Goal: Information Seeking & Learning: Learn about a topic

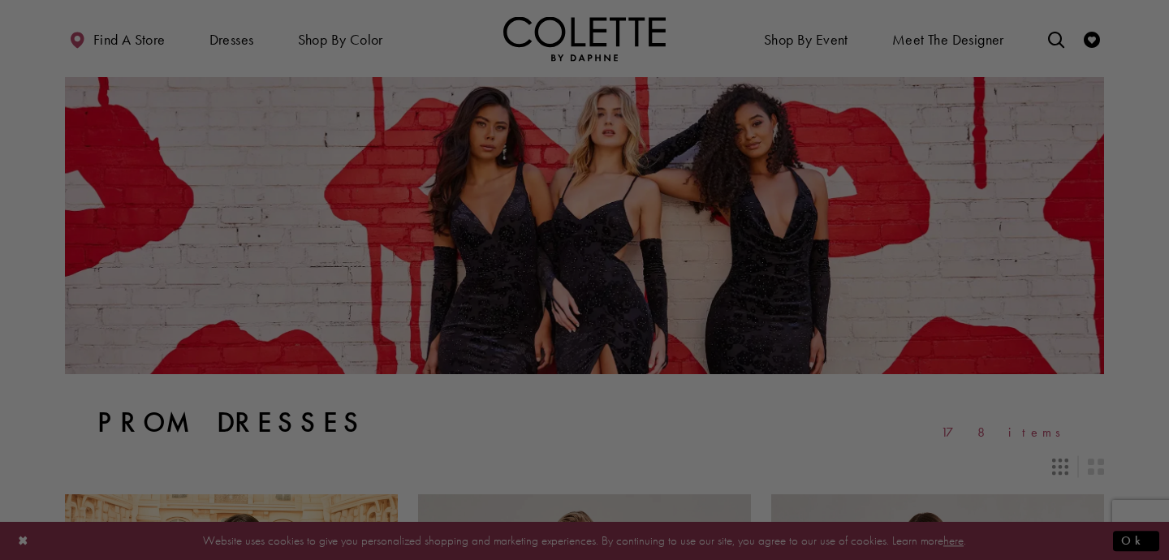
click at [321, 32] on div at bounding box center [590, 283] width 1181 height 566
click at [353, 41] on div at bounding box center [590, 283] width 1181 height 566
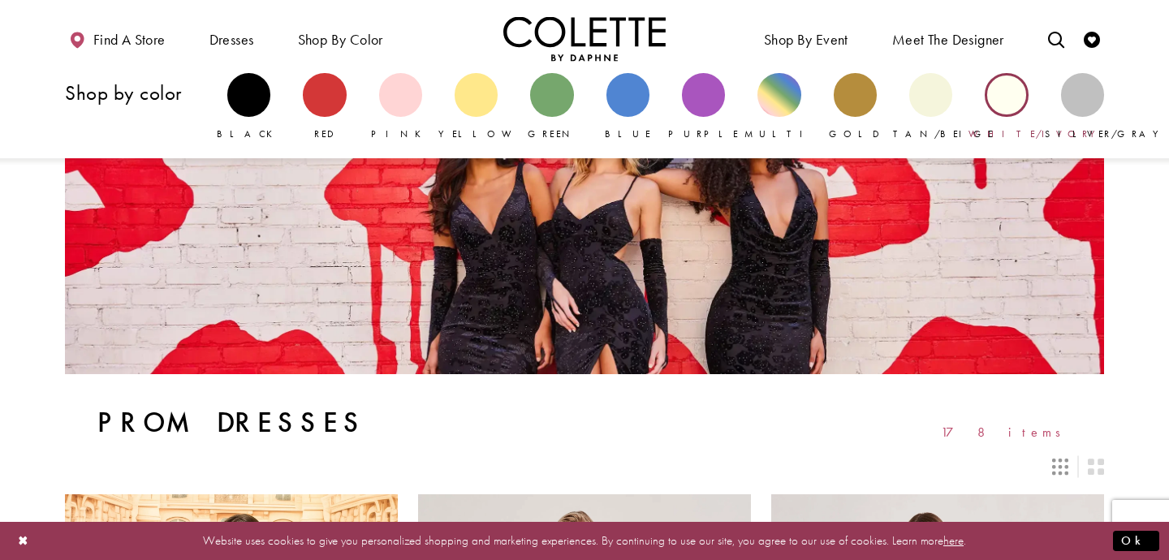
click at [996, 89] on div "Primary block" at bounding box center [1006, 94] width 43 height 43
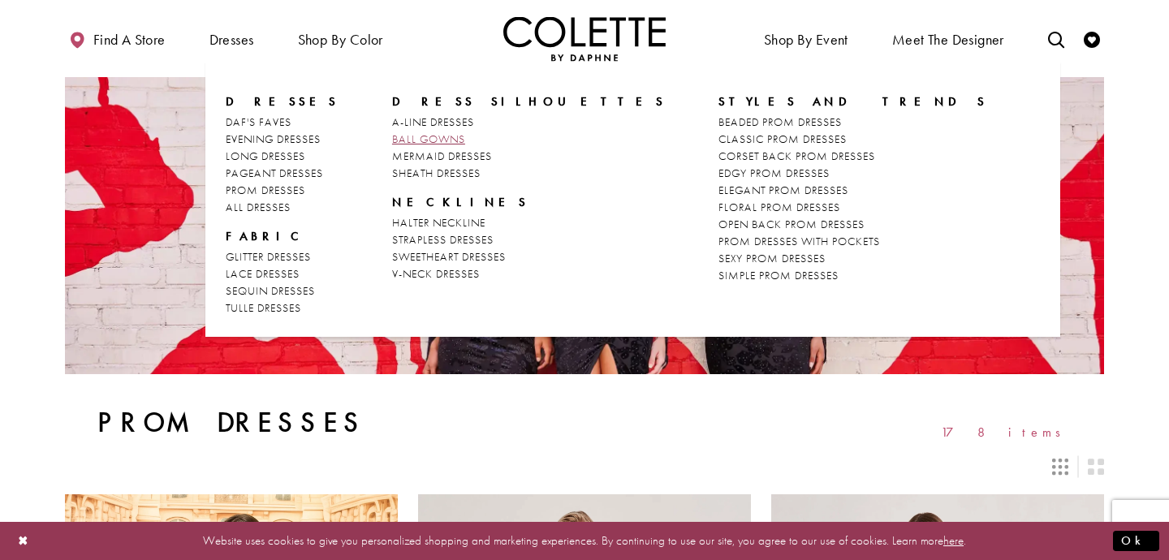
click at [408, 132] on span "BALL GOWNS" at bounding box center [428, 139] width 73 height 15
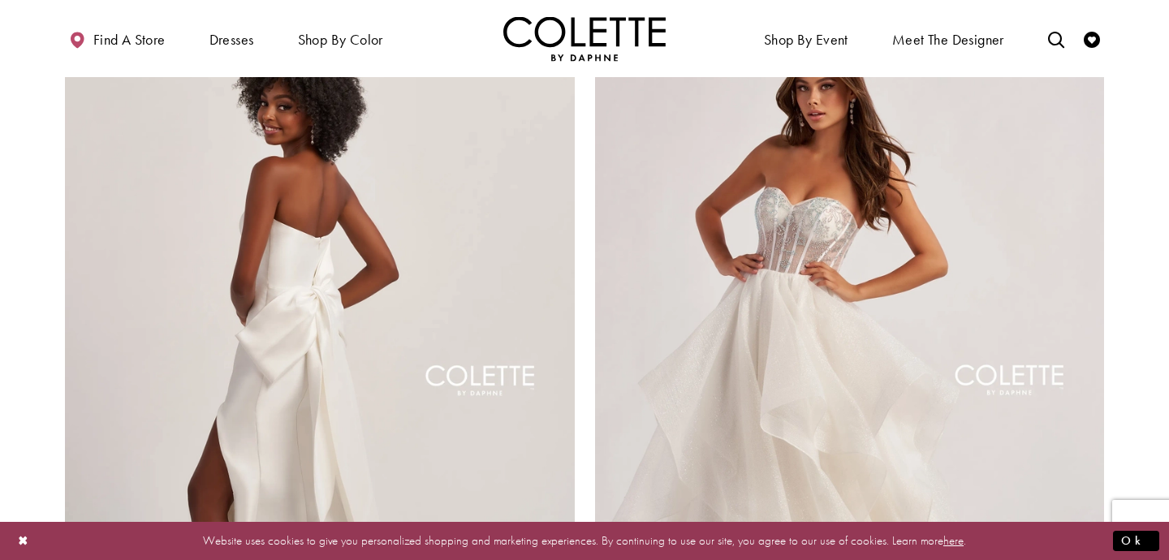
scroll to position [209, 0]
click at [313, 312] on img "Visit Colette by Daphne Style No. CL8470 Page" at bounding box center [320, 383] width 510 height 741
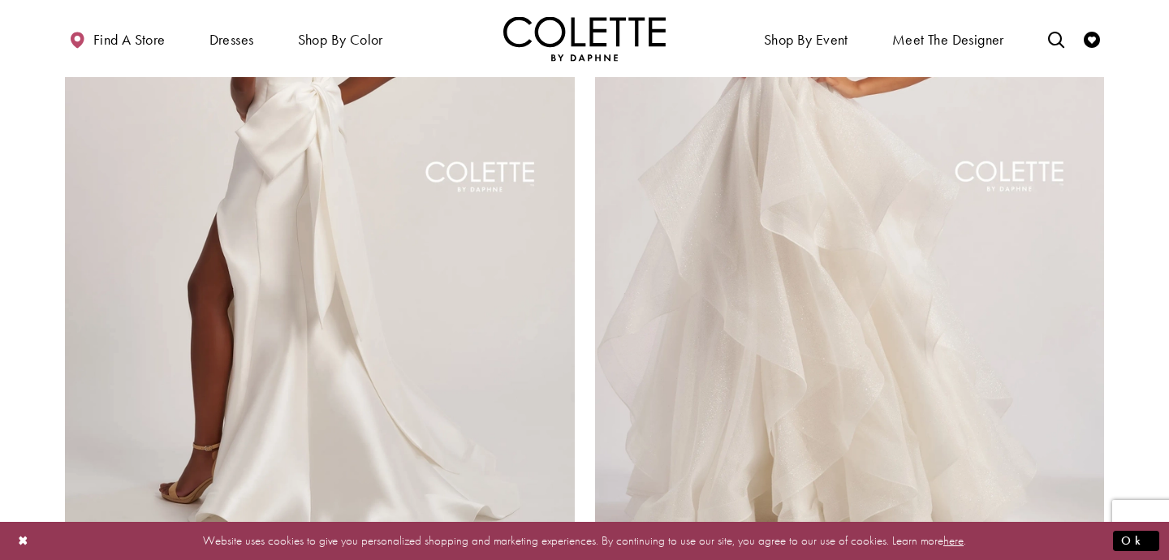
scroll to position [405, 0]
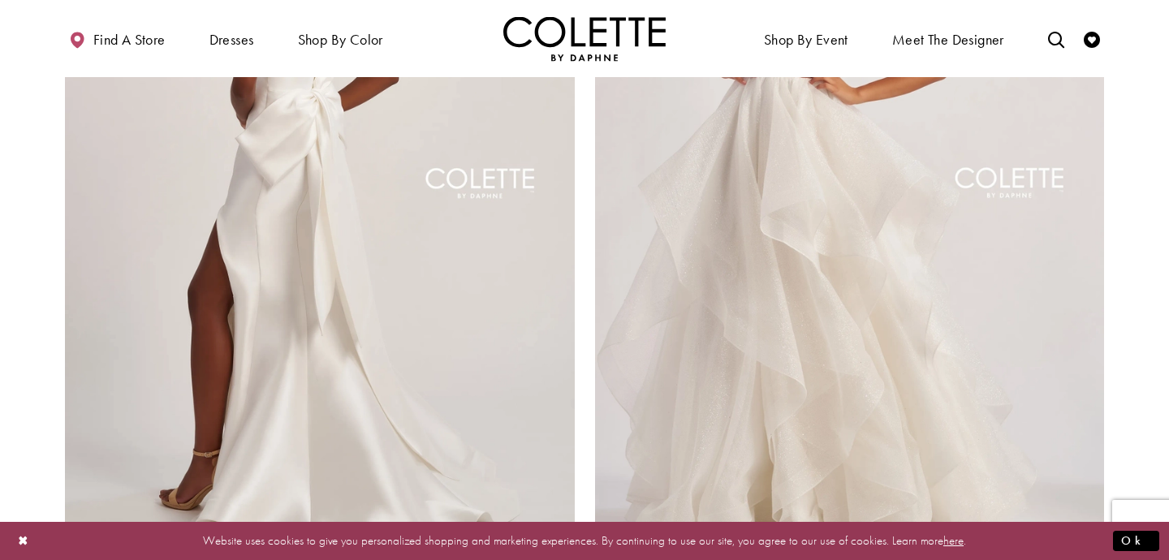
click at [861, 279] on img "Visit Colette by Daphne Style No. CL8200 Page" at bounding box center [850, 186] width 510 height 741
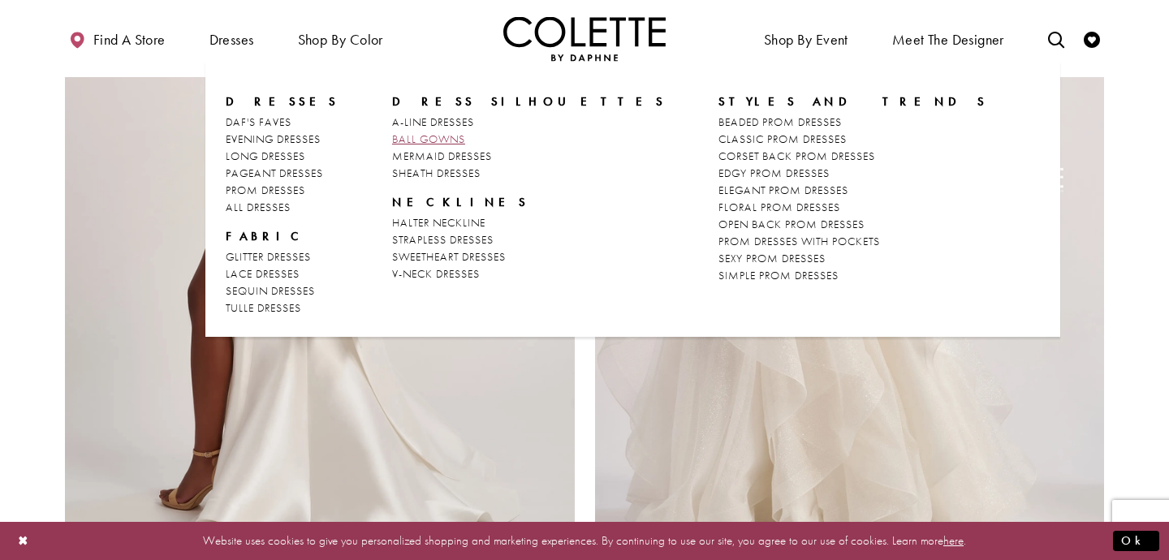
click at [422, 137] on span "BALL GOWNS" at bounding box center [428, 139] width 73 height 15
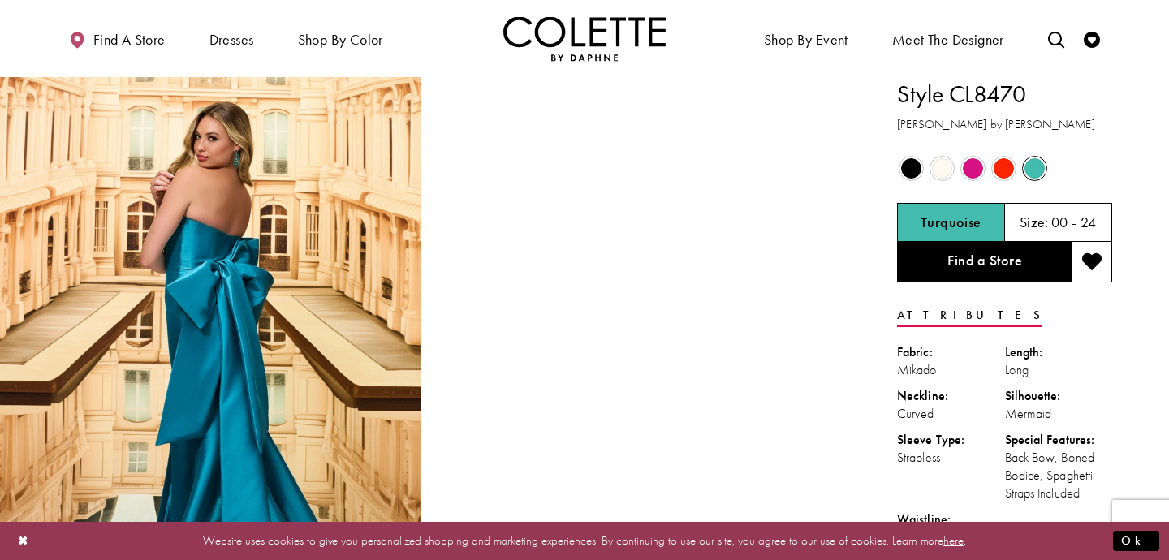
click at [1038, 168] on span "Product color controls state depends on size chosen" at bounding box center [1035, 168] width 20 height 20
click at [905, 166] on span "Product color controls state depends on size chosen" at bounding box center [911, 168] width 20 height 20
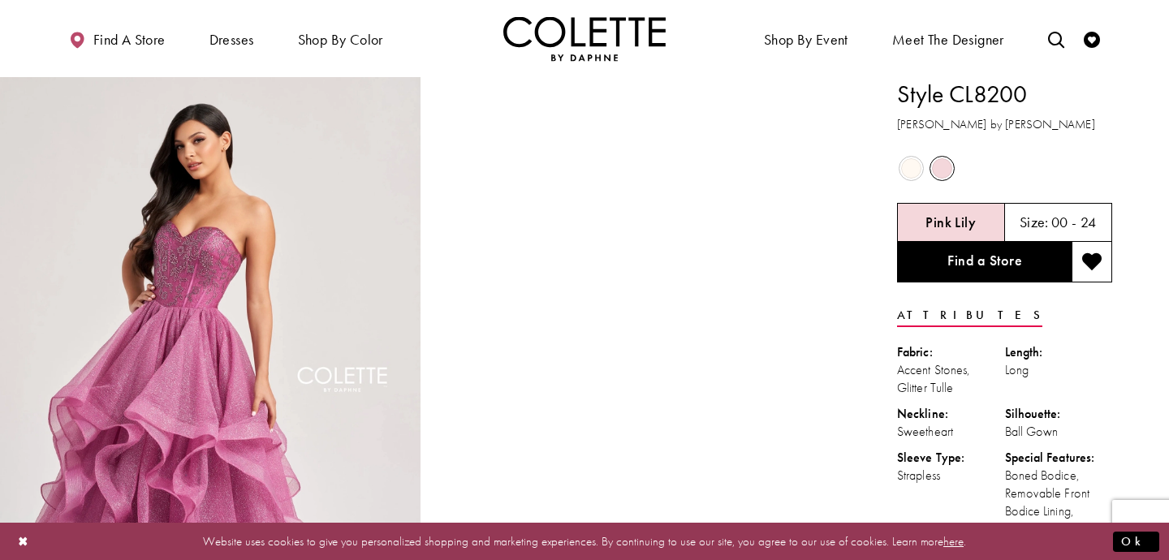
click at [914, 171] on span "Product color controls state depends on size chosen" at bounding box center [911, 168] width 20 height 20
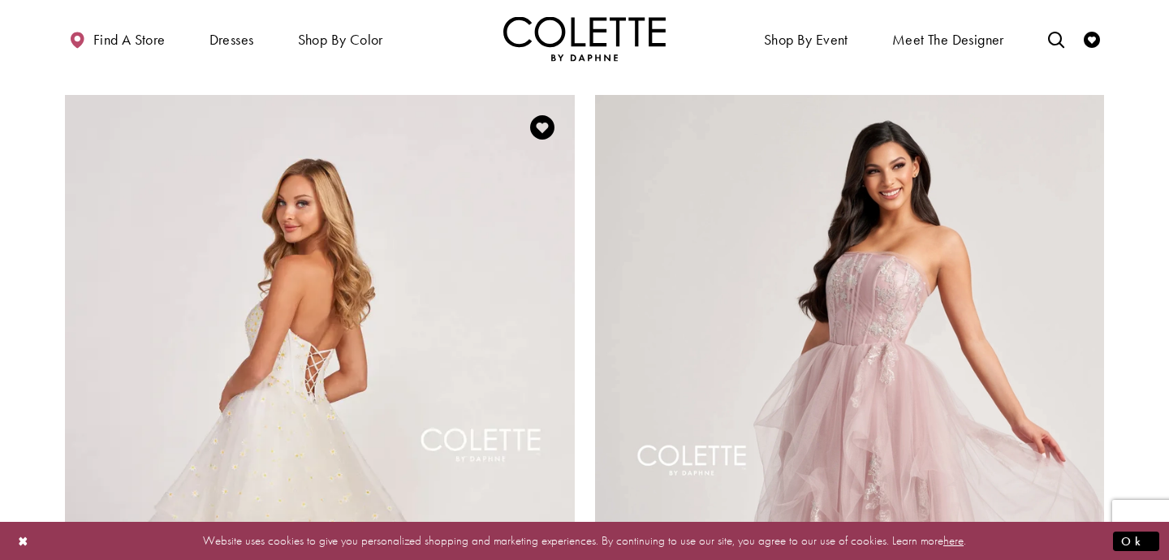
scroll to position [2455, 0]
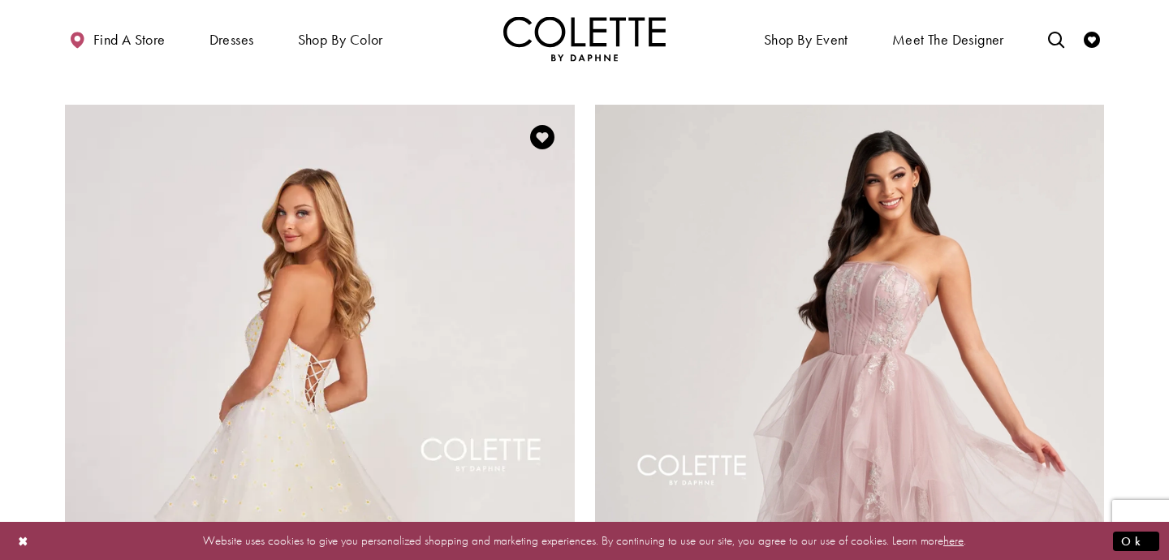
click at [310, 320] on img "Visit Colette by Daphne Style No. CL2055 Page" at bounding box center [320, 475] width 510 height 741
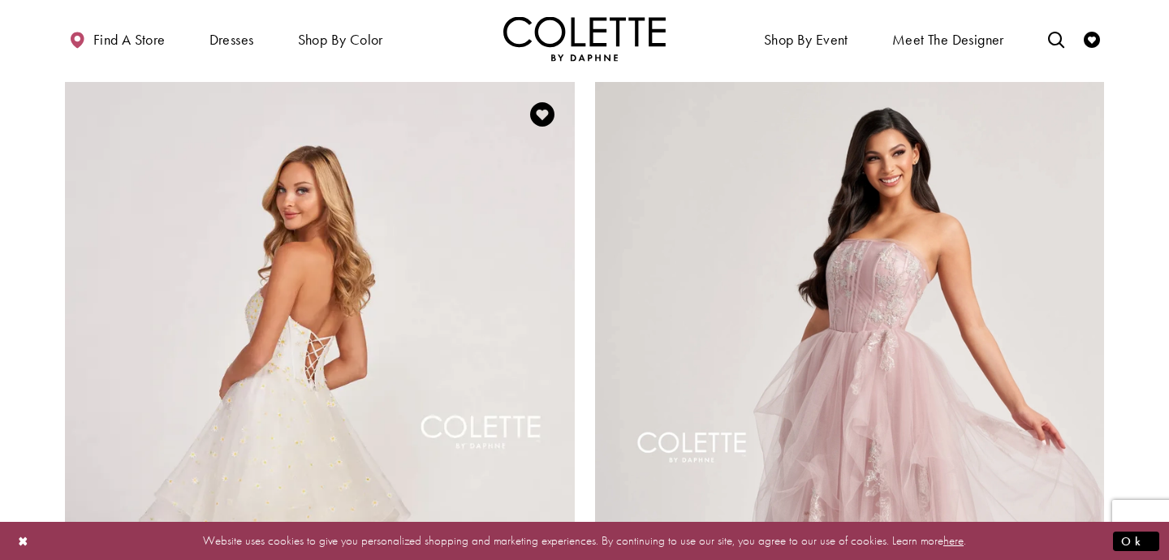
scroll to position [2478, 0]
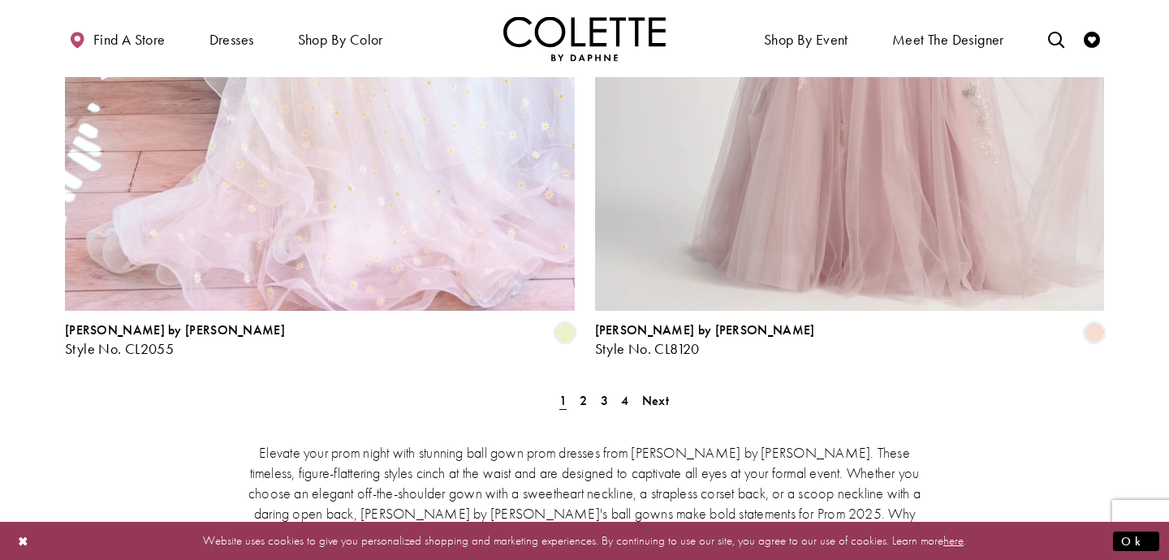
scroll to position [3073, 0]
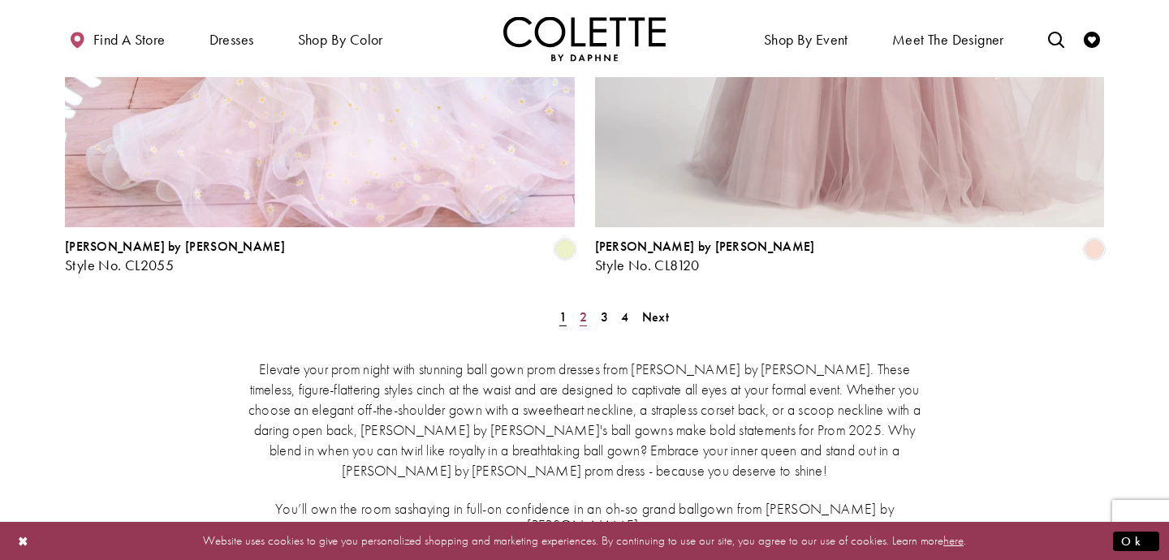
click at [585, 309] on span "2" at bounding box center [583, 317] width 7 height 17
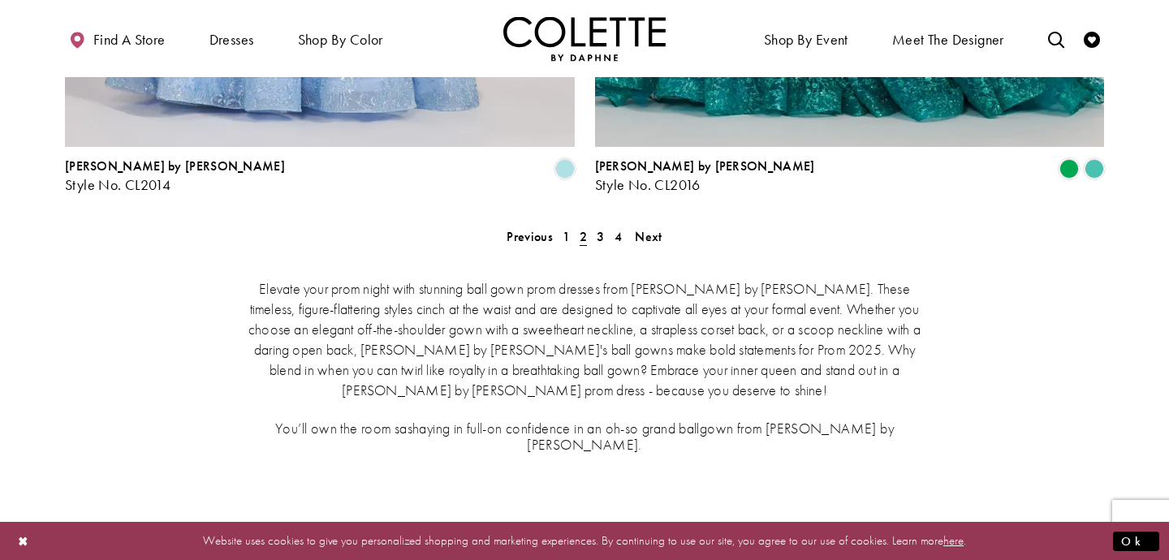
scroll to position [3169, 0]
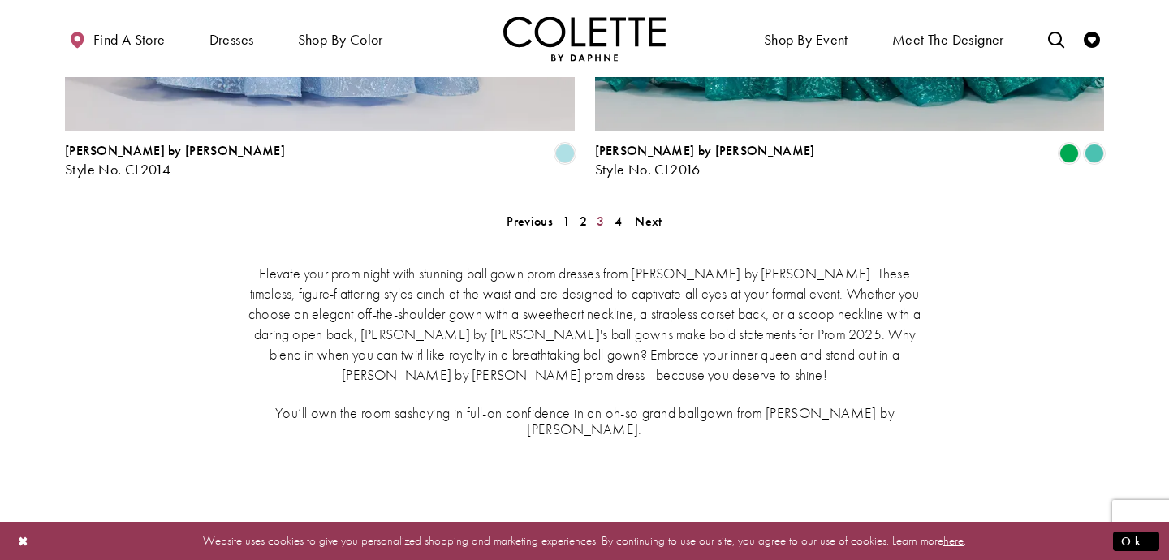
click at [601, 213] on span "3" at bounding box center [600, 221] width 7 height 17
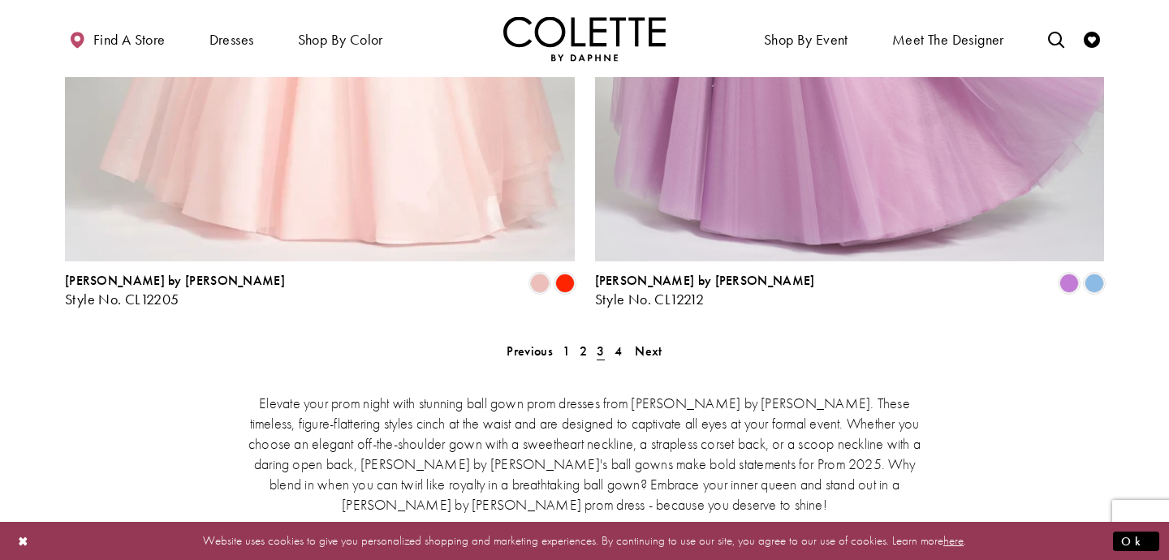
scroll to position [3116, 0]
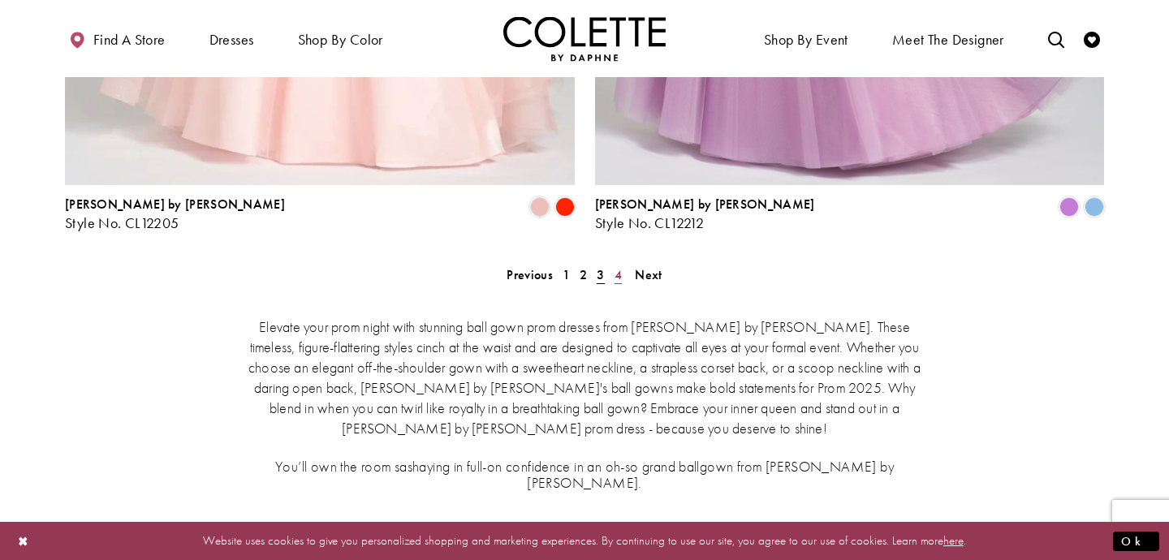
click at [618, 266] on span "4" at bounding box center [618, 274] width 7 height 17
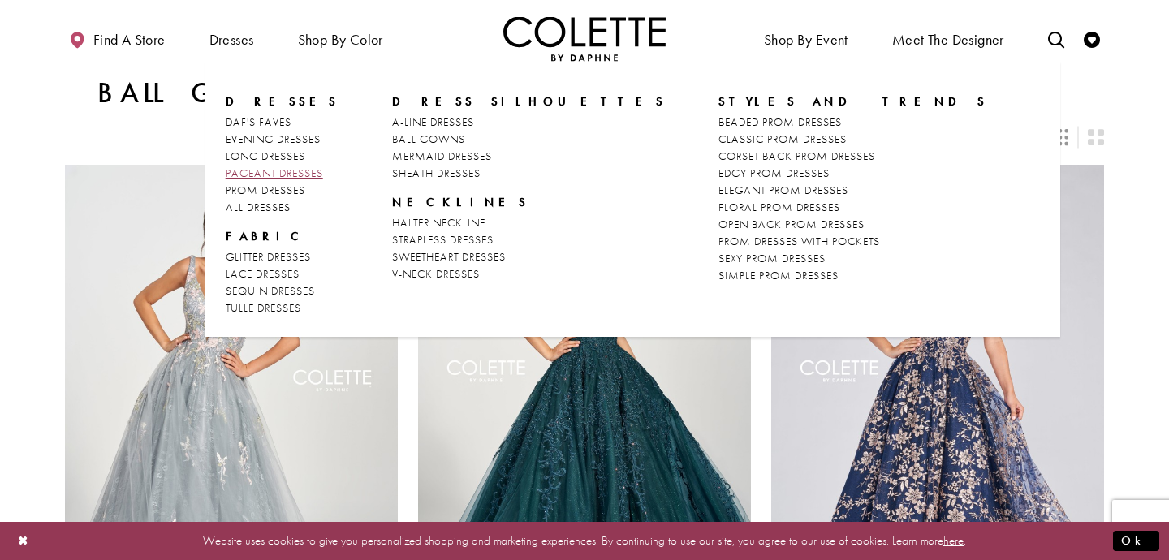
click at [295, 168] on span "PAGEANT DRESSES" at bounding box center [274, 173] width 97 height 15
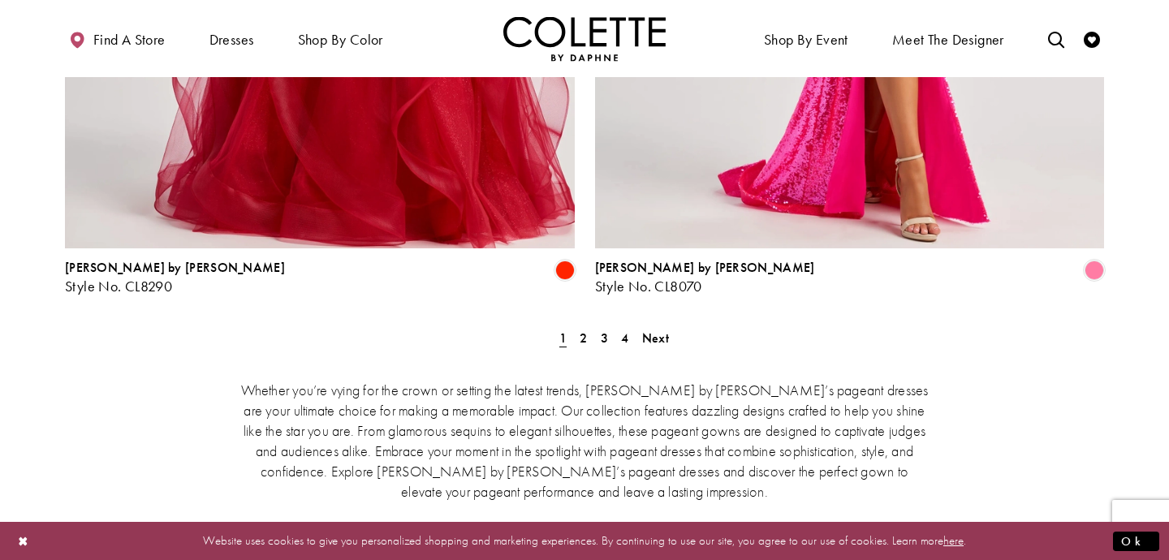
scroll to position [3059, 0]
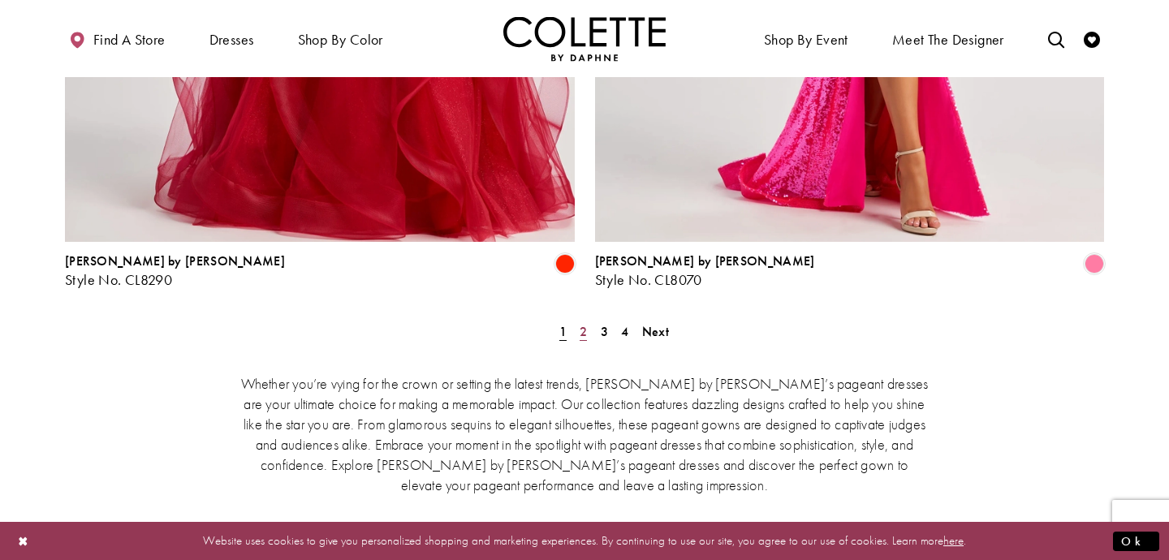
click at [582, 323] on span "2" at bounding box center [583, 331] width 7 height 17
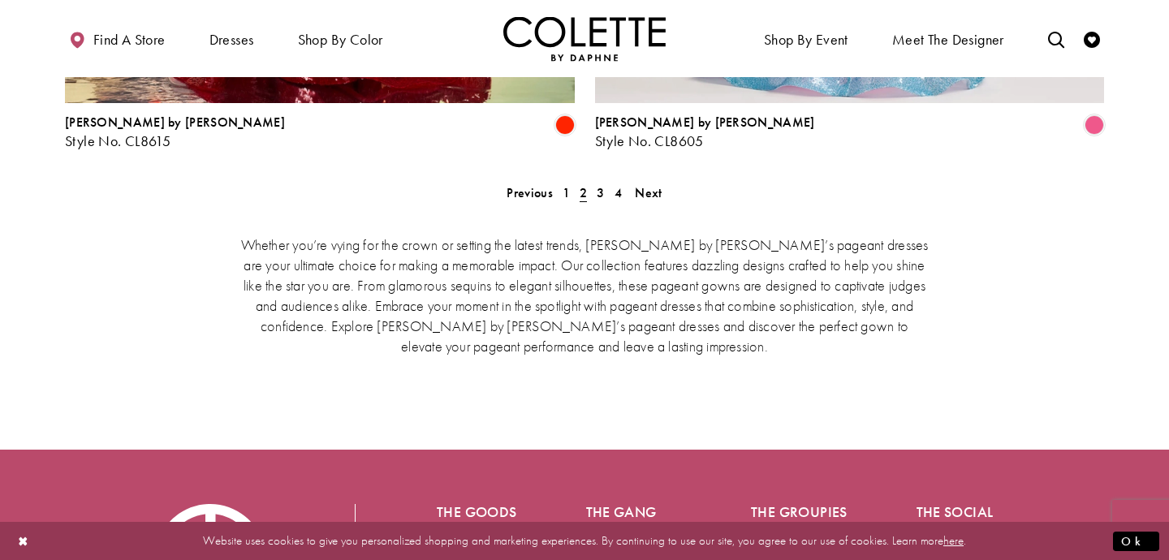
scroll to position [3107, 0]
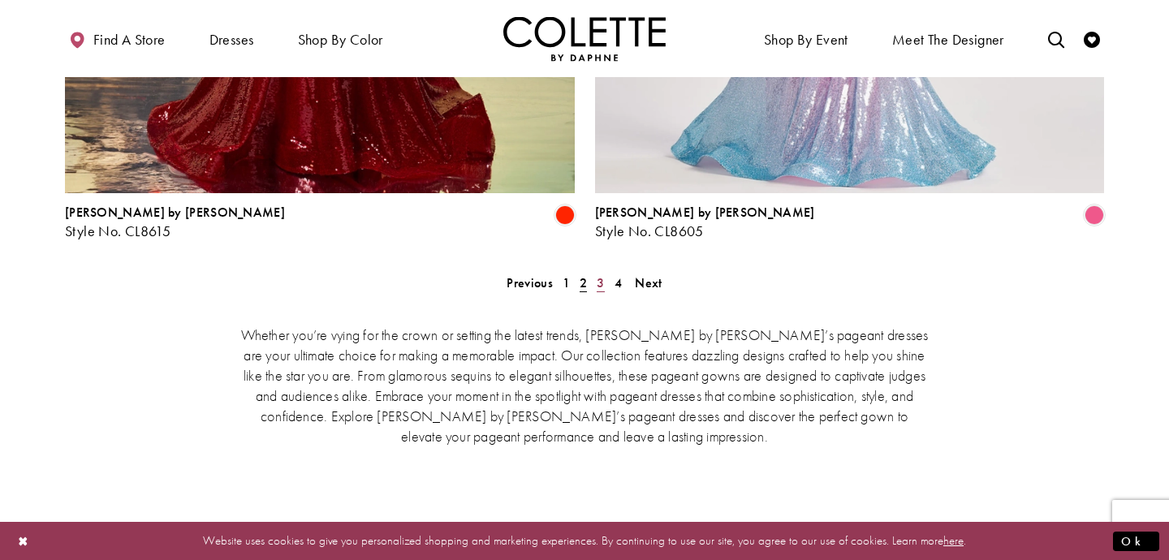
click at [597, 274] on span "3" at bounding box center [600, 282] width 7 height 17
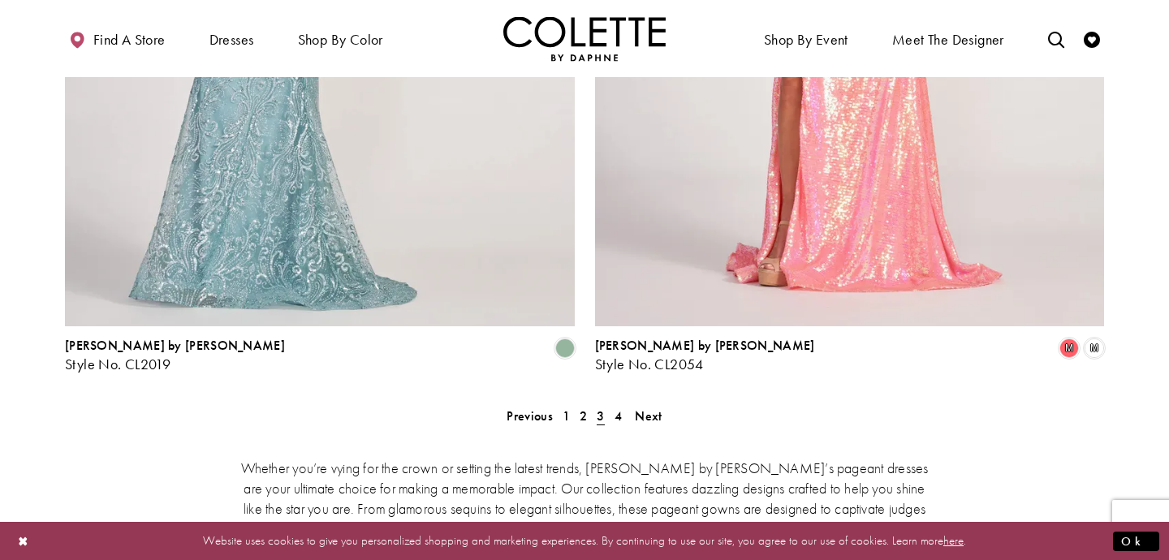
scroll to position [3099, 0]
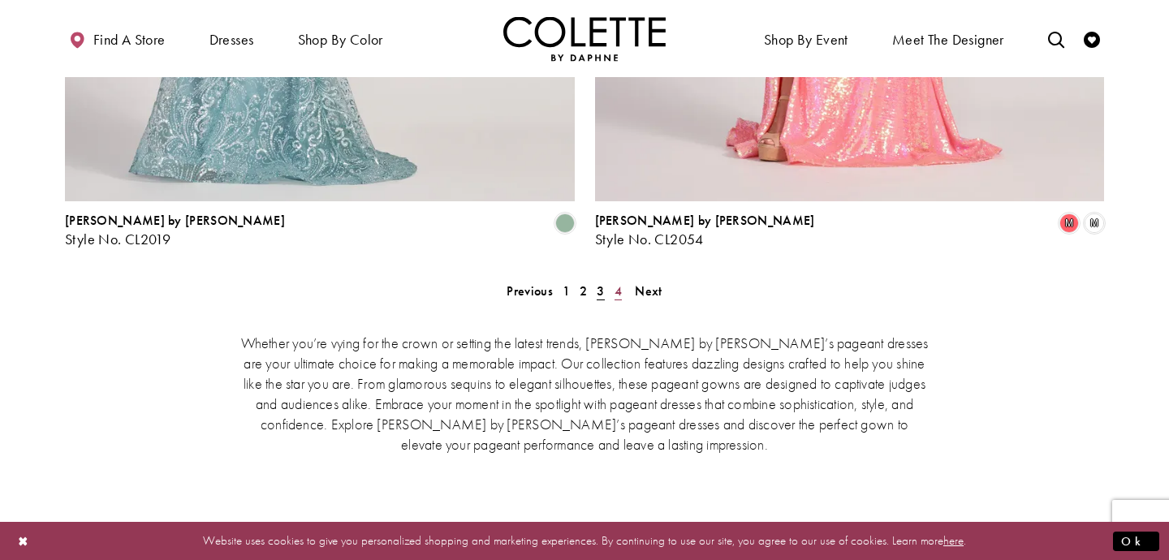
click at [620, 283] on span "4" at bounding box center [618, 291] width 7 height 17
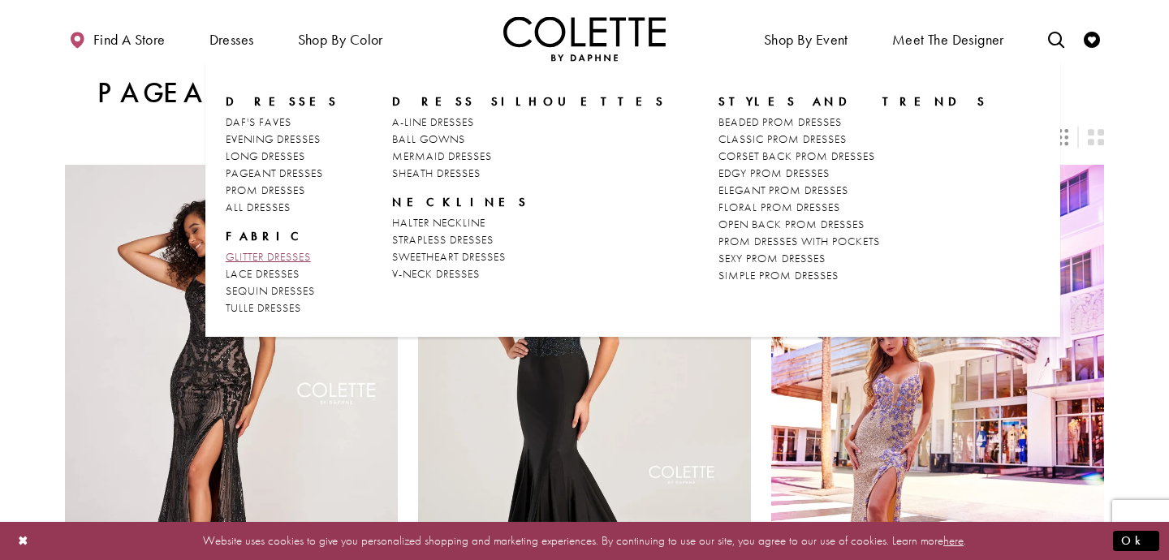
click at [274, 253] on span "GLITTER DRESSES" at bounding box center [268, 256] width 85 height 15
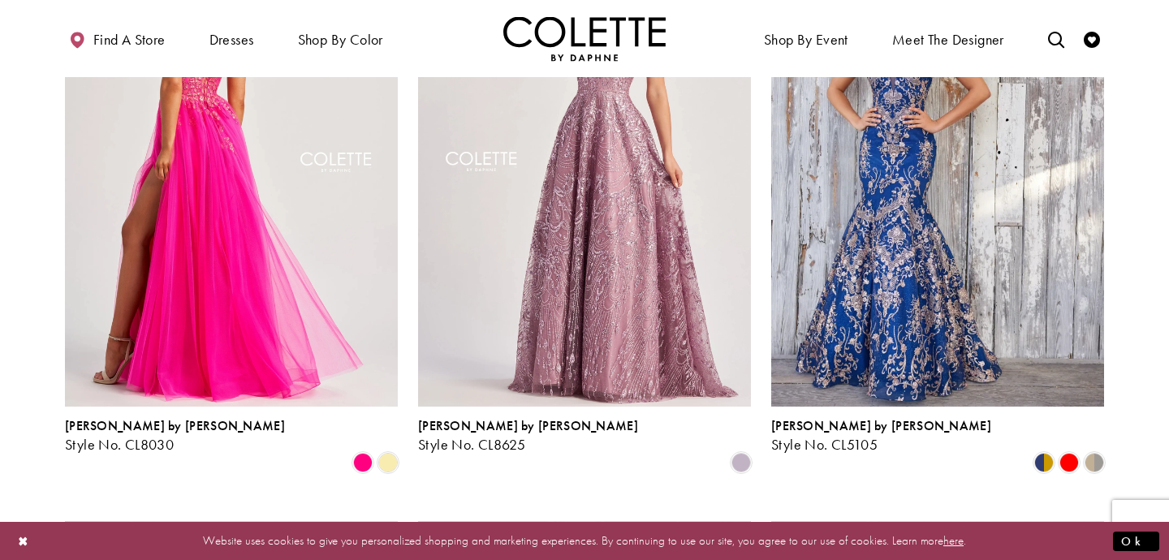
scroll to position [1438, 0]
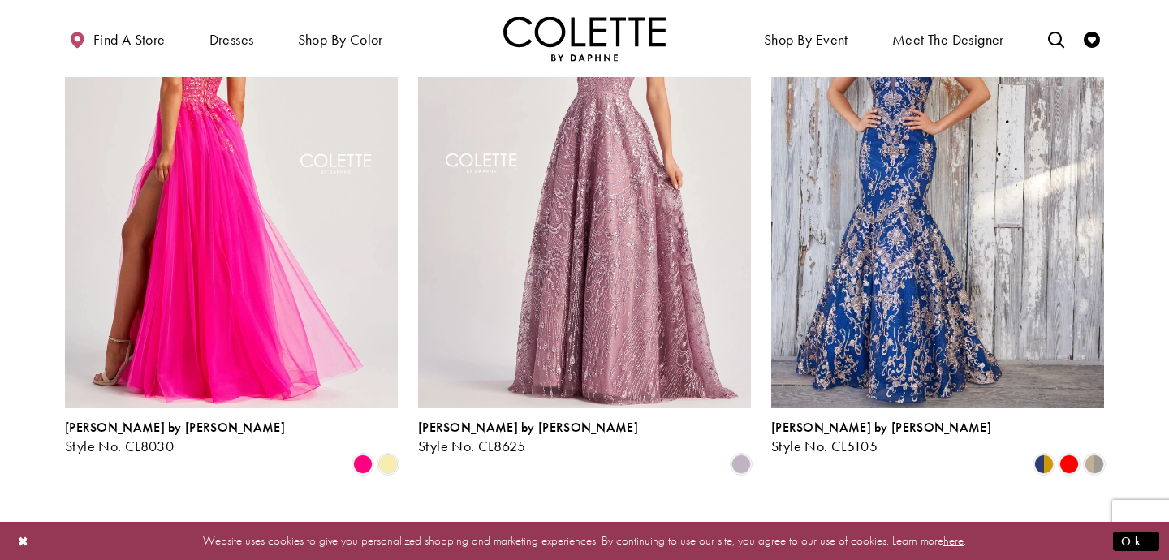
click at [245, 249] on img "Visit Colette by Daphne Style No. CL8030 Page" at bounding box center [231, 166] width 333 height 484
click at [223, 197] on img "Visit Colette by Daphne Style No. CL8030 Page" at bounding box center [231, 166] width 333 height 484
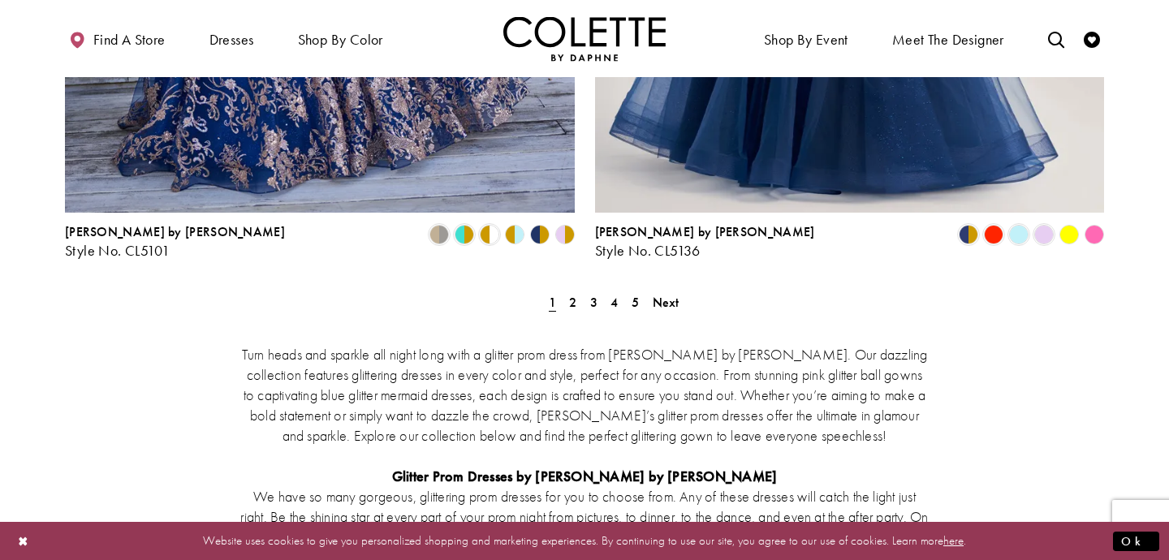
scroll to position [3032, 0]
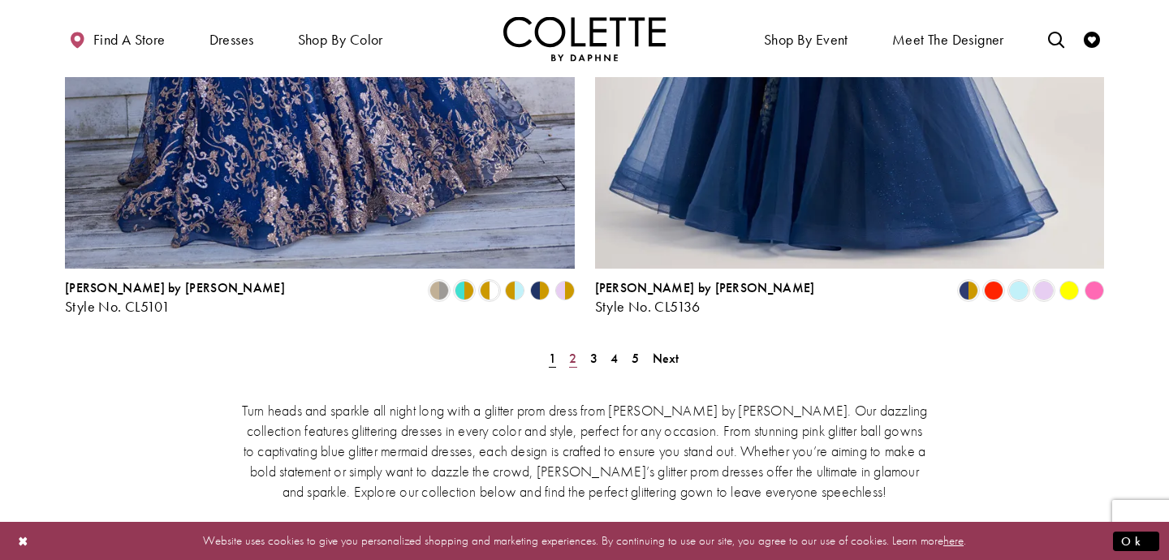
click at [577, 347] on link "2" at bounding box center [572, 359] width 17 height 24
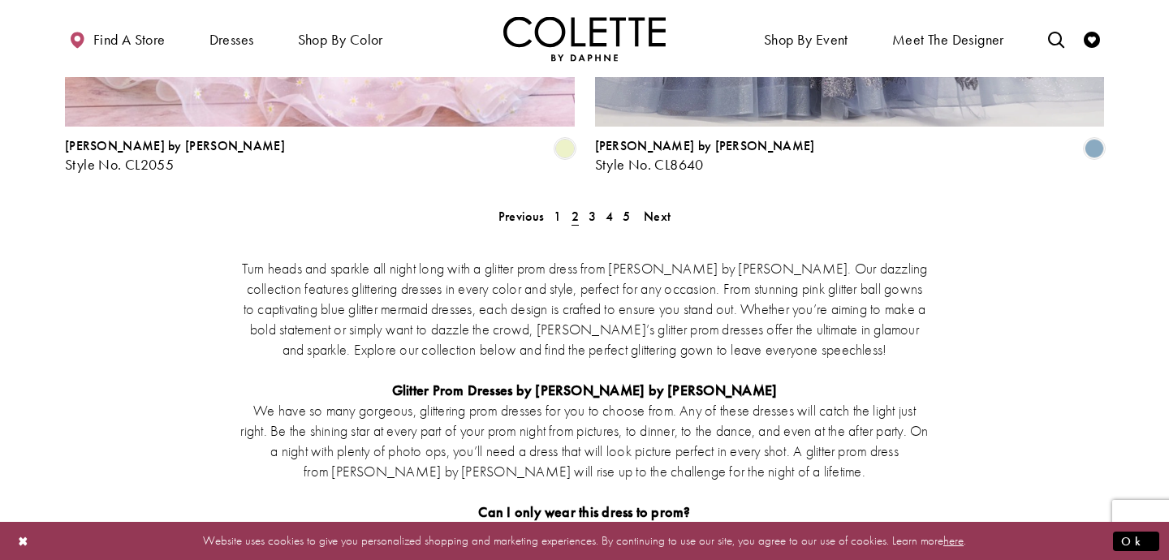
scroll to position [3152, 0]
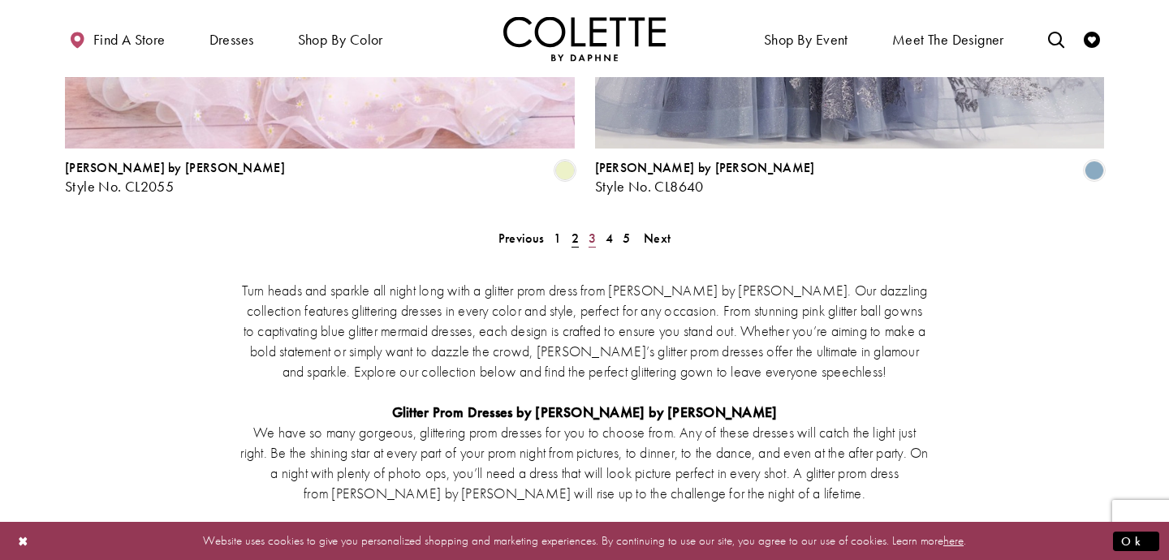
click at [590, 230] on span "3" at bounding box center [592, 238] width 7 height 17
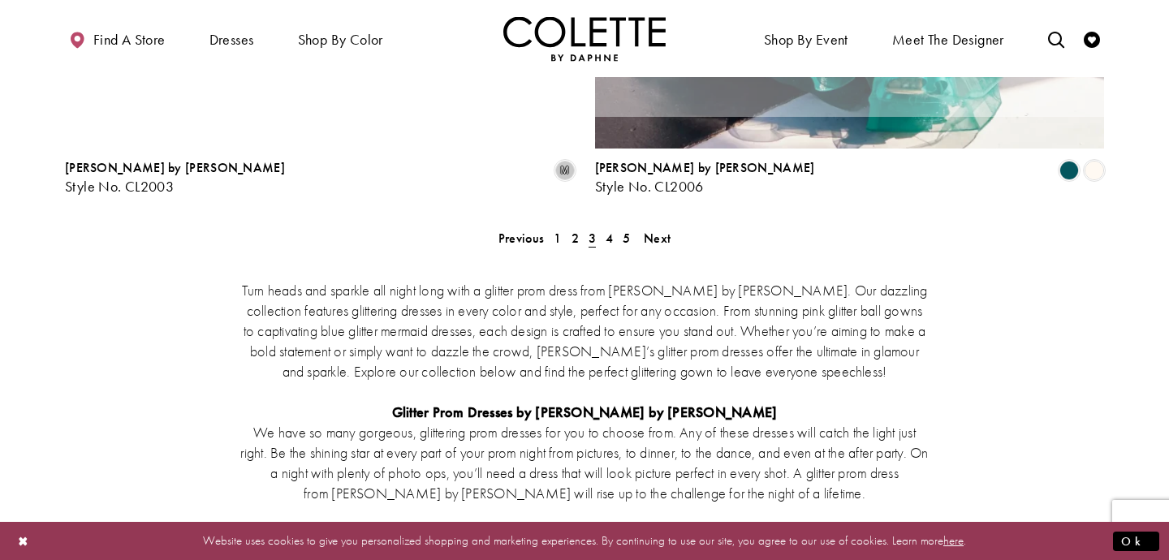
scroll to position [88, 0]
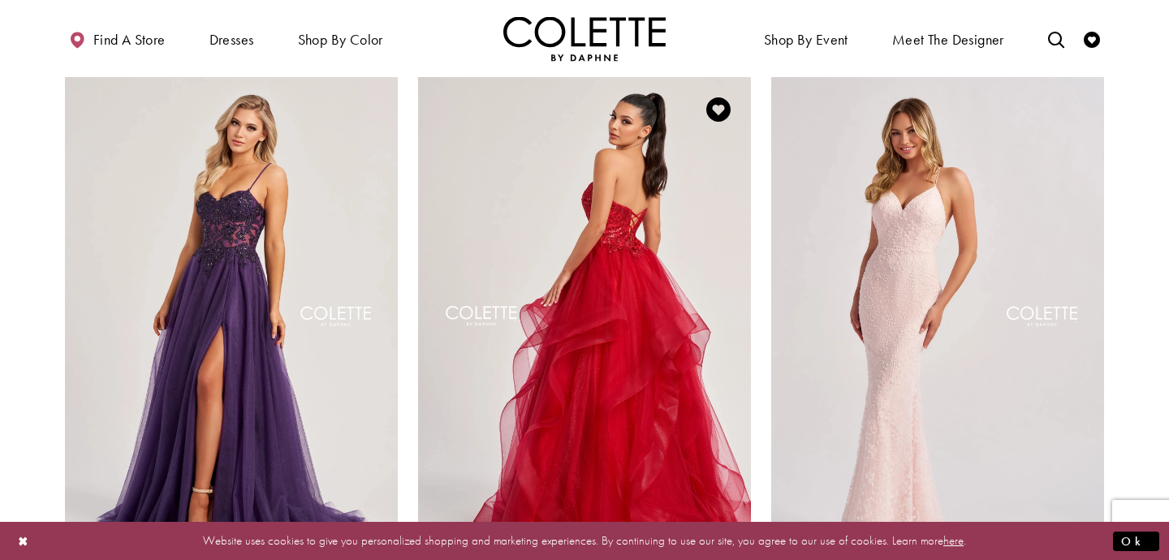
click at [598, 264] on img "Visit Colette by Daphne Style No. CL8290 Page" at bounding box center [584, 319] width 333 height 484
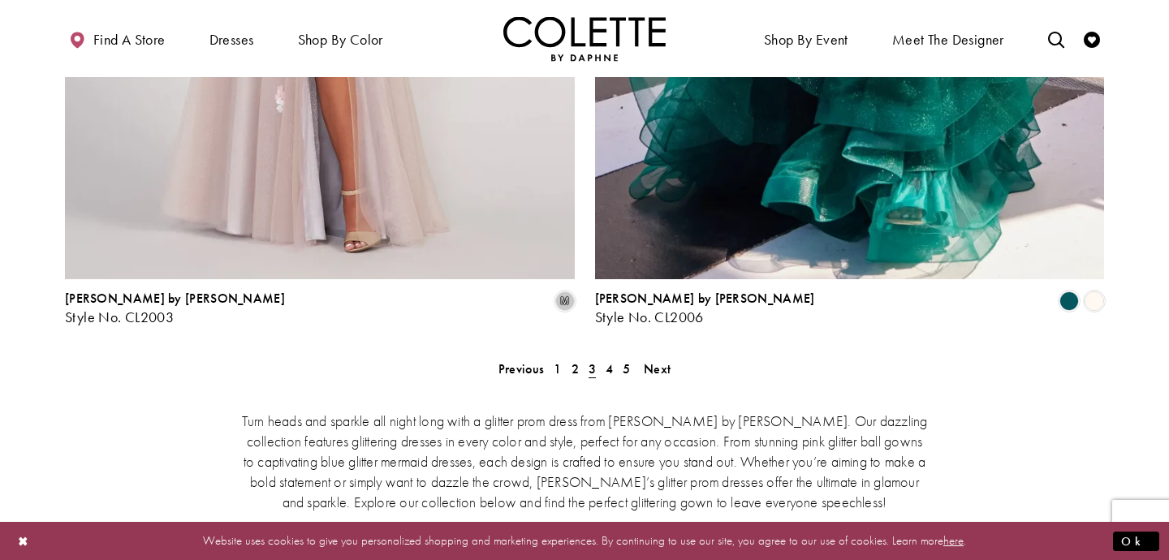
scroll to position [3088, 0]
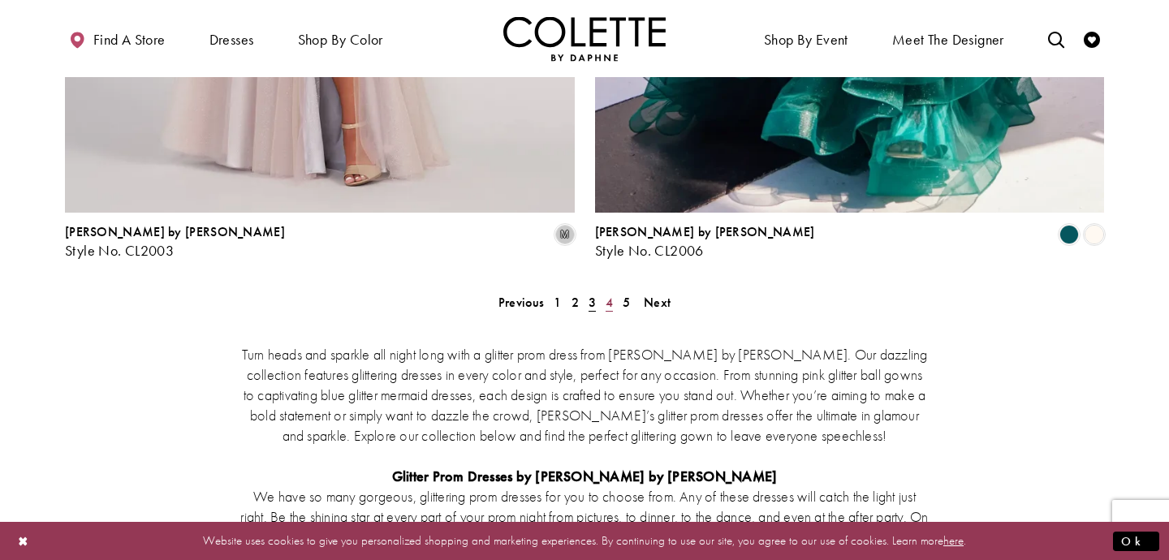
click at [611, 294] on span "4" at bounding box center [609, 302] width 7 height 17
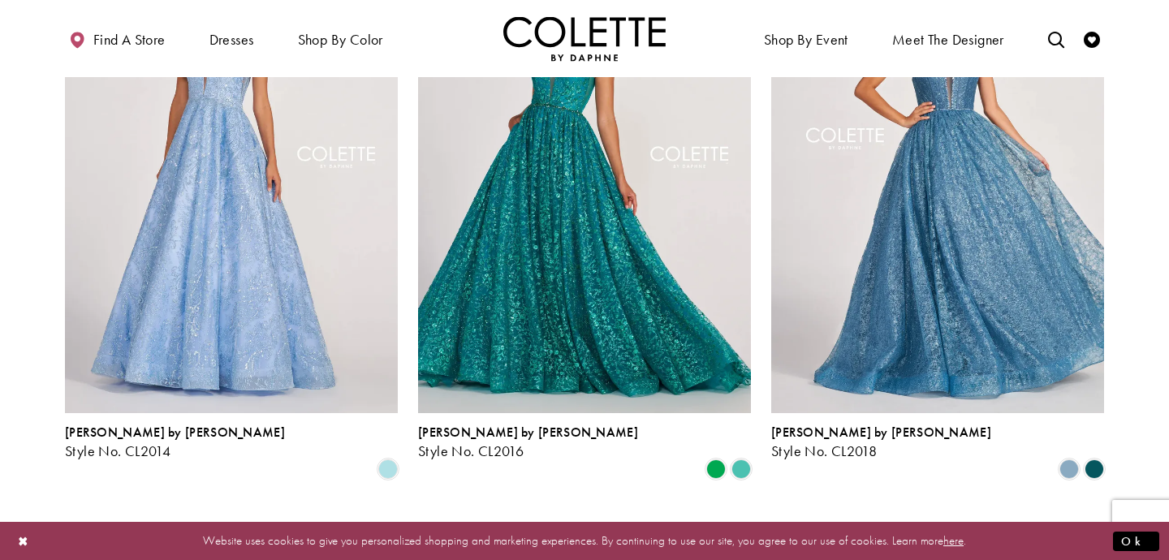
scroll to position [726, 0]
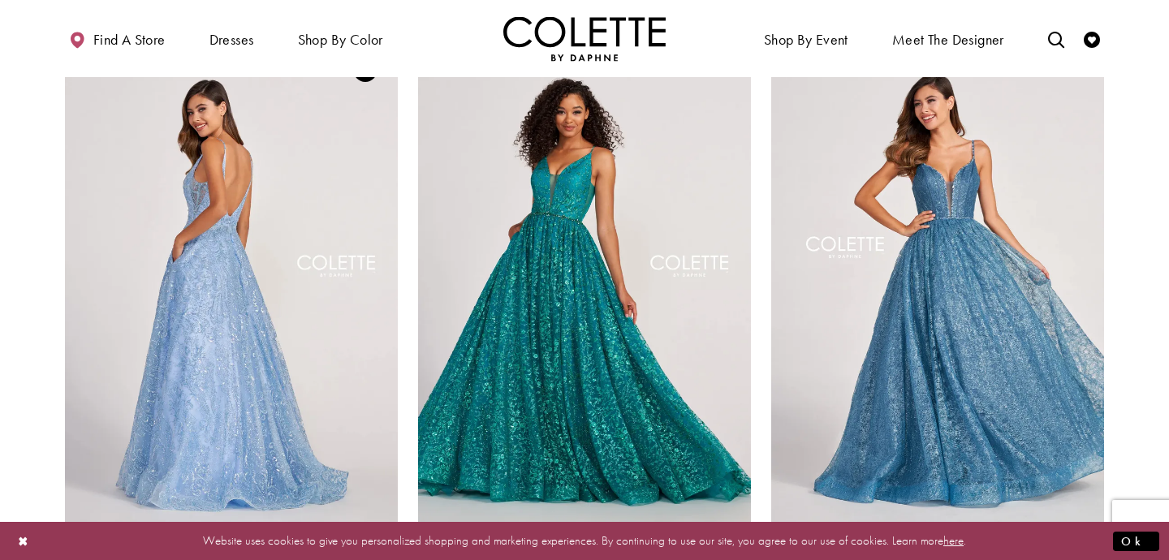
click at [260, 297] on img "Visit Colette by Daphne Style No. CL2014 Page" at bounding box center [231, 279] width 333 height 484
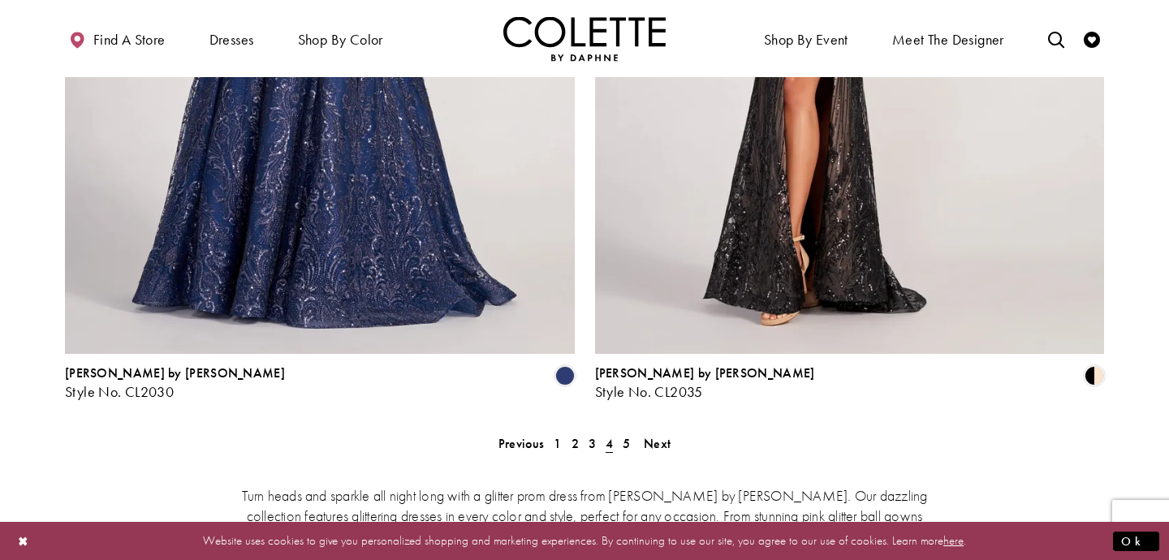
scroll to position [3051, 0]
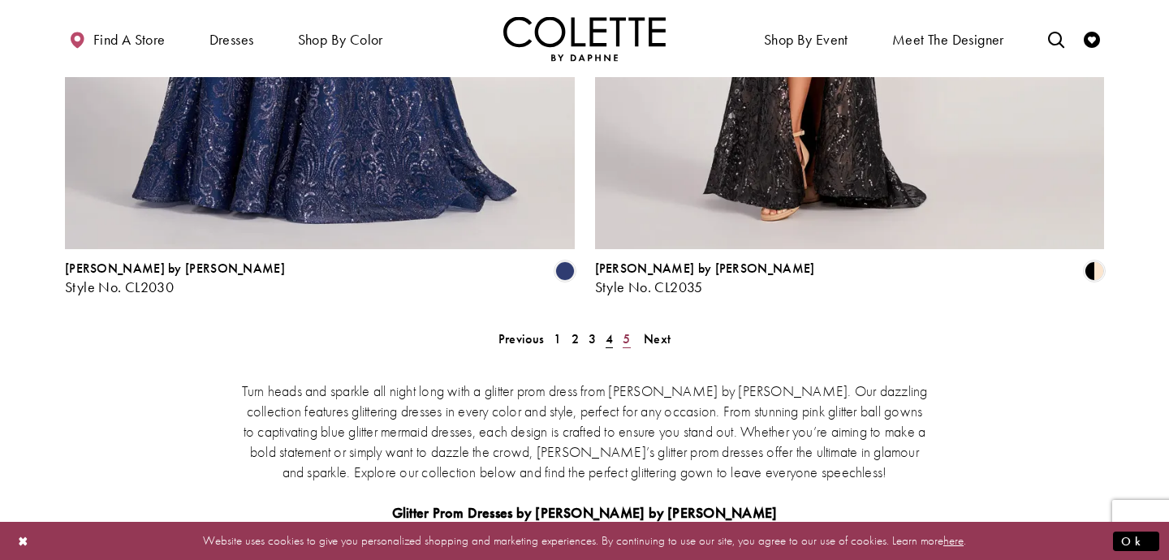
click at [627, 330] on span "5" at bounding box center [626, 338] width 7 height 17
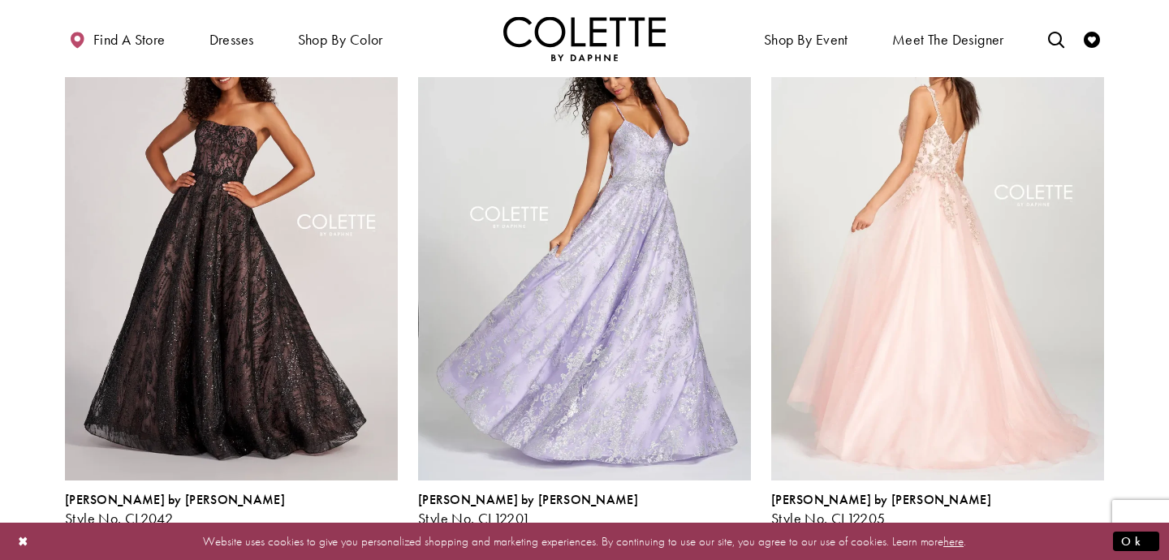
scroll to position [167, 0]
click at [925, 136] on img "Visit Colette by Daphne Style No. CL12205 Page" at bounding box center [937, 240] width 333 height 484
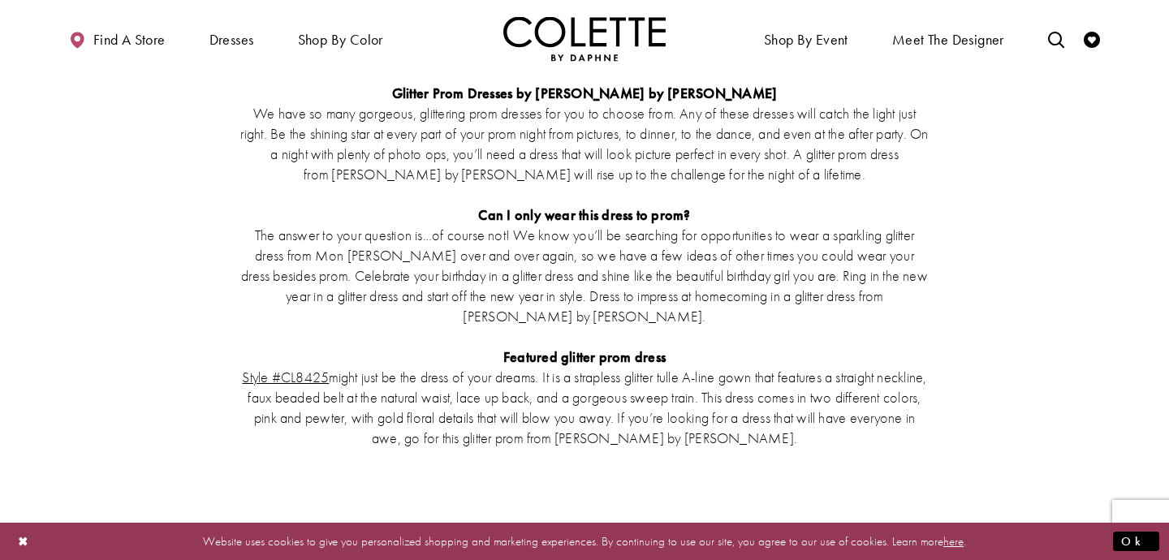
scroll to position [2533, 0]
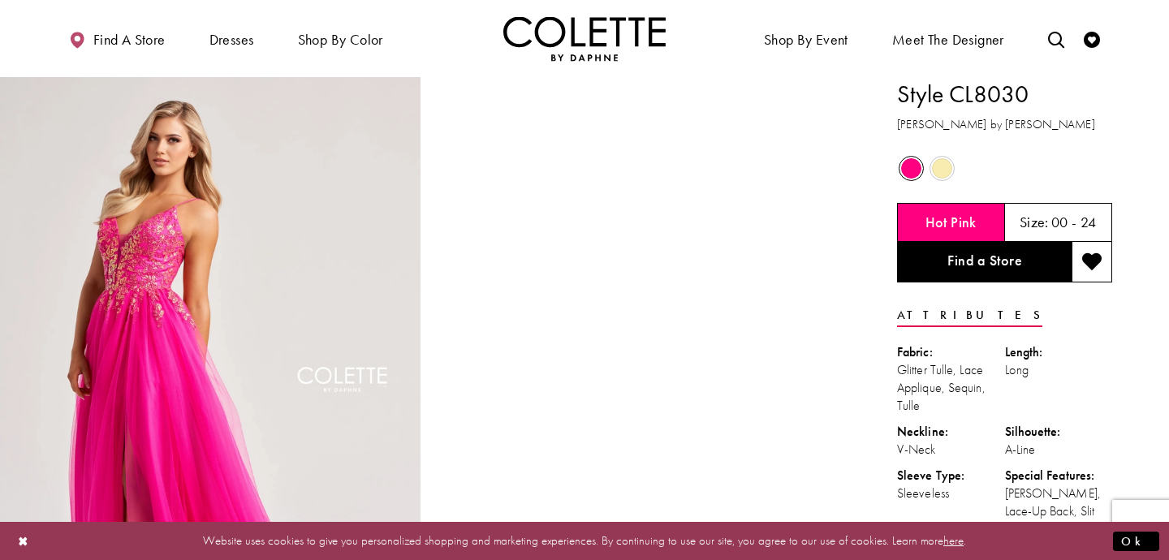
click at [949, 165] on span "Product color controls state depends on size chosen" at bounding box center [942, 168] width 20 height 20
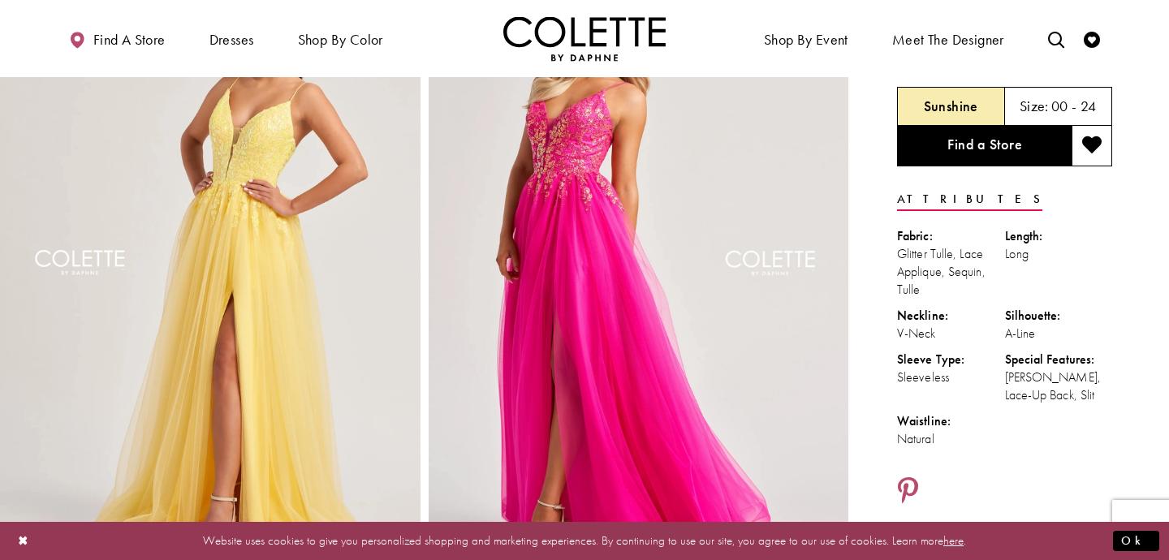
scroll to position [56, 0]
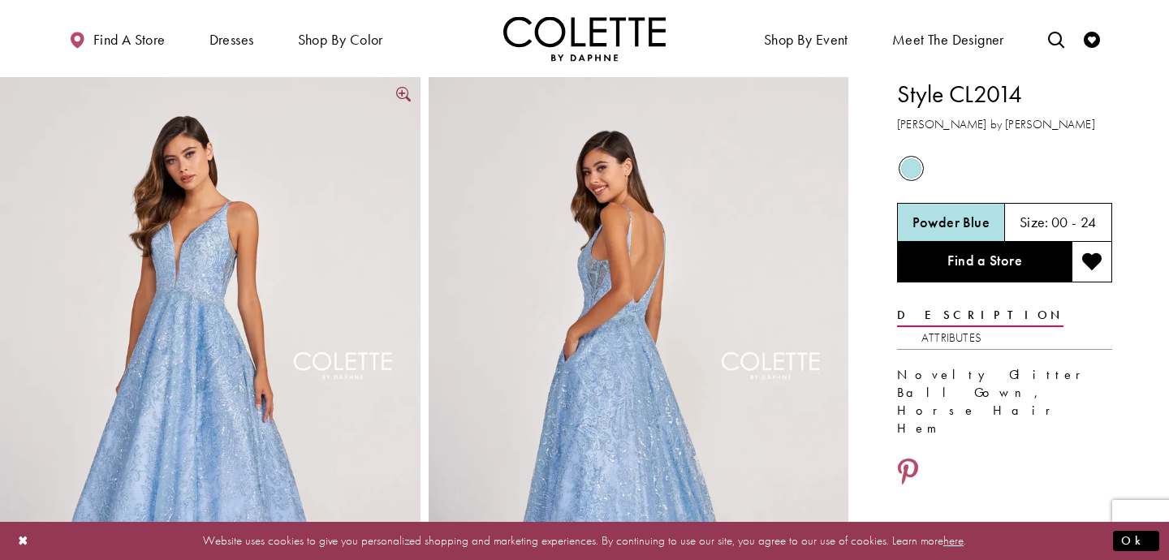
scroll to position [8, 0]
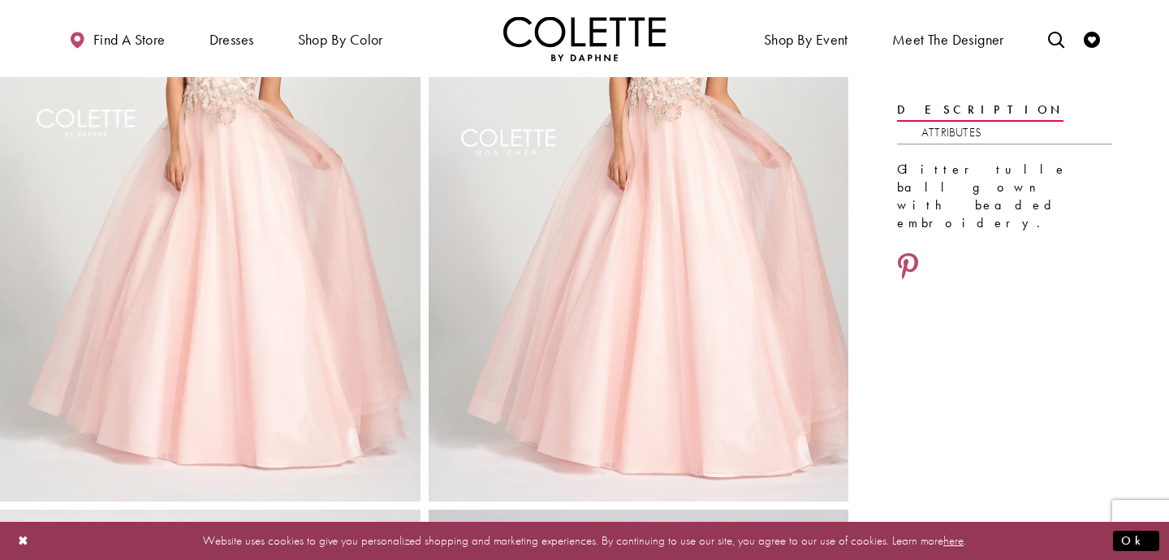
scroll to position [205, 0]
